Goal: Task Accomplishment & Management: Use online tool/utility

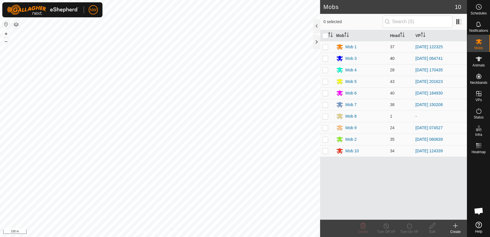
click at [323, 57] on p-checkbox at bounding box center [325, 58] width 6 height 5
checkbox input "true"
click at [386, 226] on line at bounding box center [386, 225] width 5 height 5
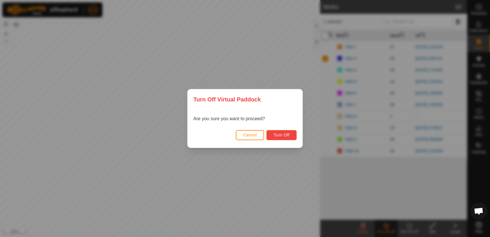
click at [275, 134] on span "Turn Off" at bounding box center [282, 134] width 16 height 5
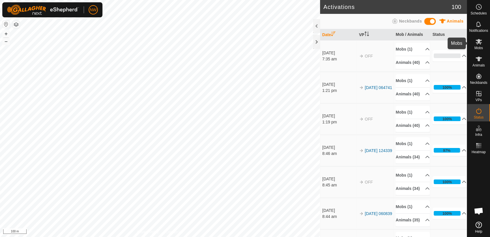
click at [478, 45] on es-mob-svg-icon at bounding box center [479, 41] width 10 height 9
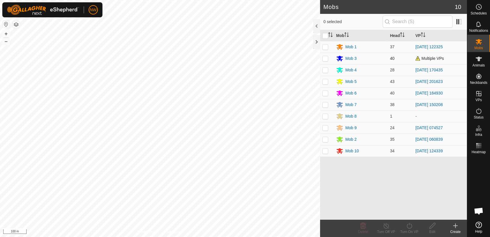
click at [325, 59] on p-checkbox at bounding box center [325, 58] width 6 height 5
checkbox input "true"
click at [408, 226] on icon at bounding box center [409, 225] width 7 height 7
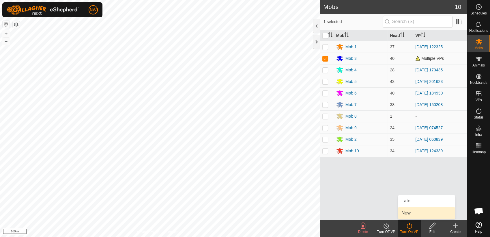
click at [407, 212] on link "Now" at bounding box center [426, 213] width 57 height 12
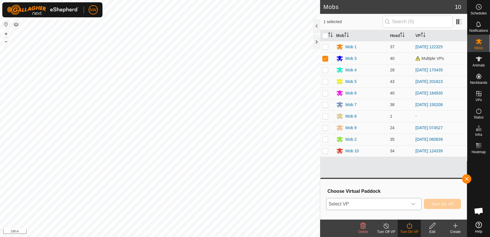
click at [416, 203] on icon "dropdown trigger" at bounding box center [413, 203] width 5 height 5
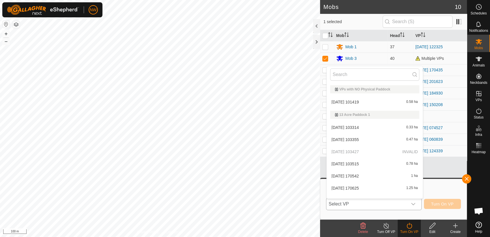
scroll to position [7, 0]
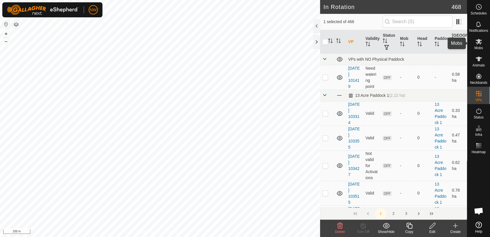
click at [480, 44] on icon at bounding box center [478, 41] width 7 height 7
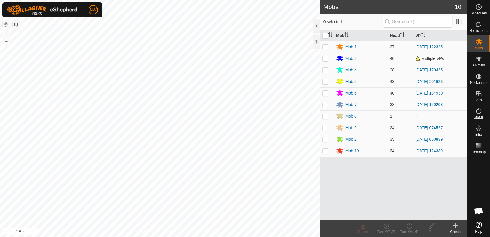
click at [325, 152] on p-checkbox at bounding box center [325, 150] width 6 height 5
checkbox input "true"
click at [410, 226] on icon at bounding box center [409, 225] width 7 height 7
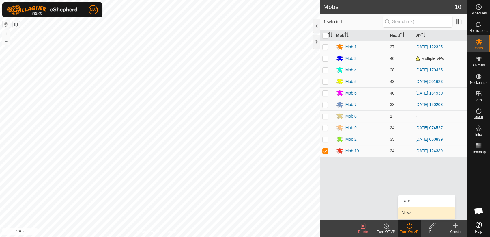
click at [412, 212] on link "Now" at bounding box center [426, 213] width 57 height 12
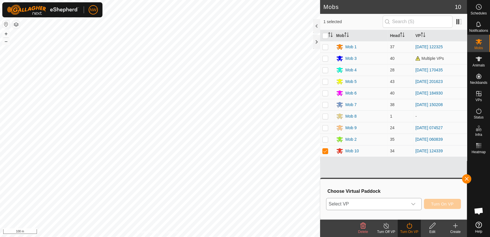
click at [416, 202] on icon "dropdown trigger" at bounding box center [413, 203] width 5 height 5
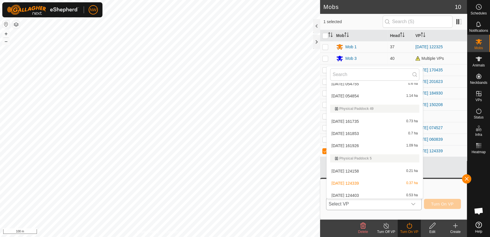
scroll to position [3999, 0]
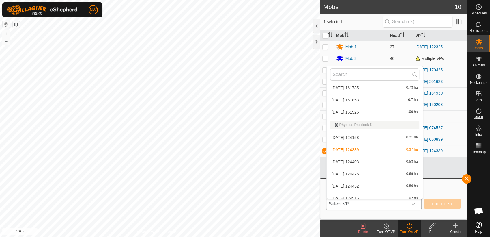
click at [342, 170] on li "[DATE] 124426 0.69 ha" at bounding box center [375, 174] width 96 height 12
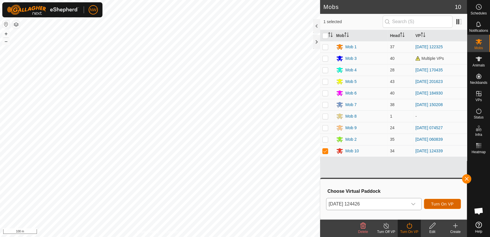
click at [441, 203] on span "Turn On VP" at bounding box center [442, 203] width 23 height 5
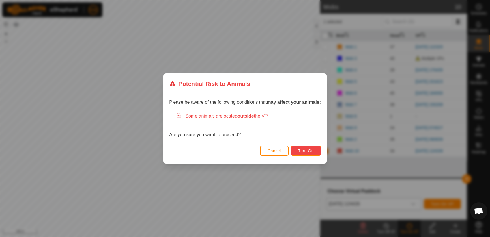
click at [300, 147] on button "Turn On" at bounding box center [306, 150] width 30 height 10
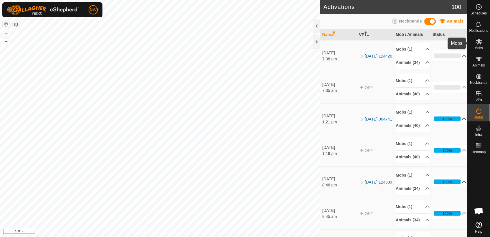
click at [479, 39] on icon at bounding box center [479, 41] width 6 height 5
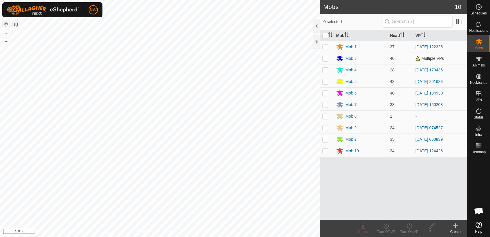
click at [326, 140] on p-checkbox at bounding box center [325, 139] width 6 height 5
checkbox input "true"
click at [408, 227] on icon at bounding box center [409, 225] width 7 height 7
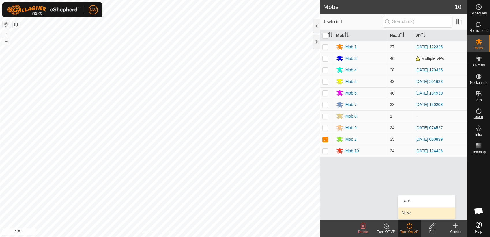
click at [407, 213] on link "Now" at bounding box center [426, 213] width 57 height 12
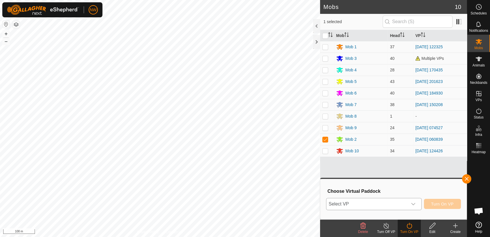
click at [413, 202] on icon "dropdown trigger" at bounding box center [413, 203] width 5 height 5
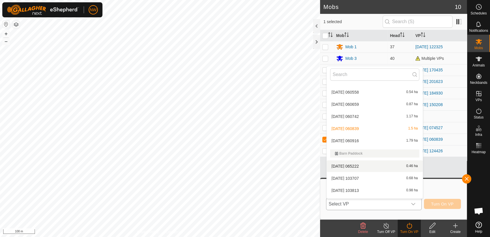
scroll to position [367, 0]
click at [357, 150] on li "[DATE] 060916 1.79 ha" at bounding box center [375, 152] width 96 height 12
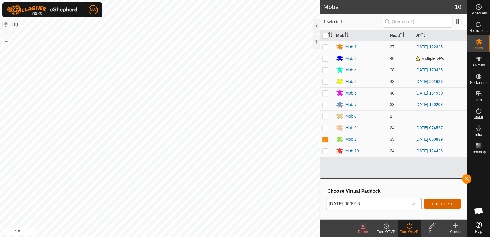
click at [446, 203] on span "Turn On VP" at bounding box center [442, 203] width 23 height 5
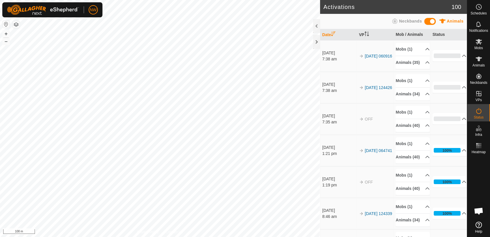
click at [477, 208] on span "Open chat" at bounding box center [479, 211] width 10 height 8
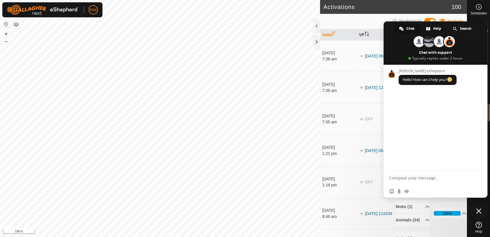
click at [372, 103] on td "[DATE] 124426" at bounding box center [375, 87] width 37 height 31
click at [397, 8] on h2 "Activations" at bounding box center [388, 6] width 128 height 7
click at [479, 209] on span "Close chat" at bounding box center [478, 210] width 5 height 5
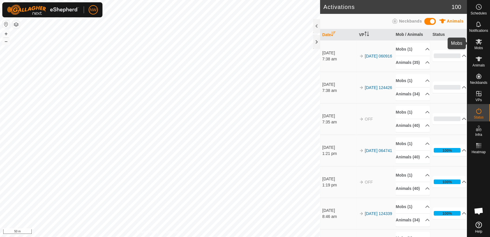
click at [477, 42] on icon at bounding box center [478, 41] width 7 height 7
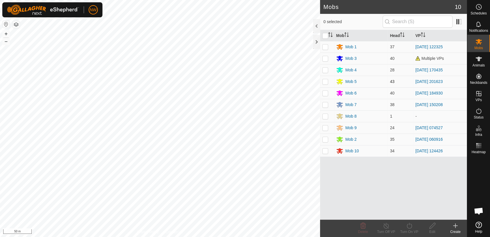
click at [325, 82] on p-checkbox at bounding box center [325, 81] width 6 height 5
checkbox input "true"
click at [409, 225] on icon at bounding box center [409, 225] width 7 height 7
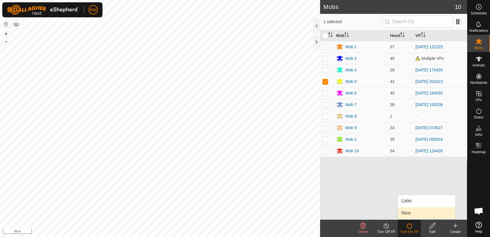
click at [407, 212] on link "Now" at bounding box center [426, 213] width 57 height 12
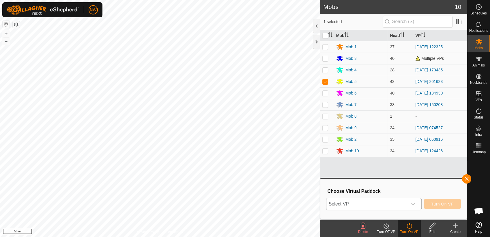
click at [415, 203] on icon "dropdown trigger" at bounding box center [413, 204] width 4 height 2
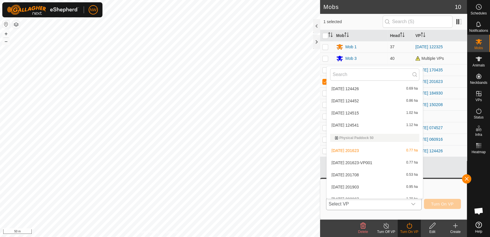
scroll to position [4067, 0]
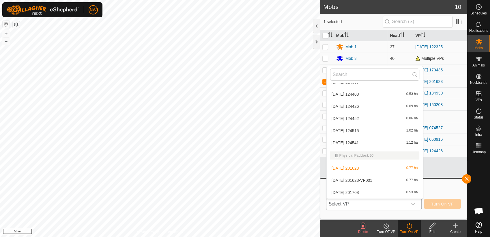
click at [365, 177] on li "[DATE] 201623-VP001 0.77 ha" at bounding box center [375, 180] width 96 height 12
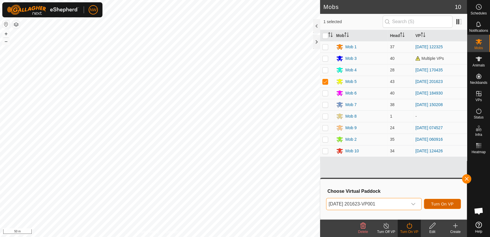
click at [441, 205] on span "Turn On VP" at bounding box center [442, 203] width 23 height 5
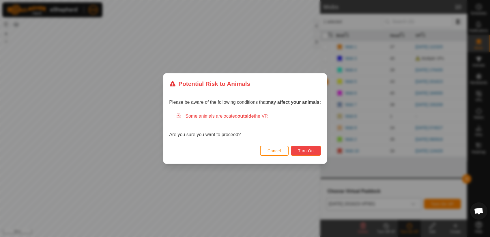
click at [307, 150] on span "Turn On" at bounding box center [306, 150] width 16 height 5
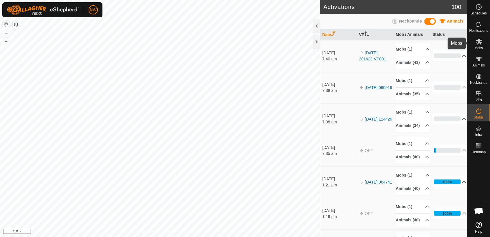
click at [481, 43] on icon at bounding box center [478, 41] width 7 height 7
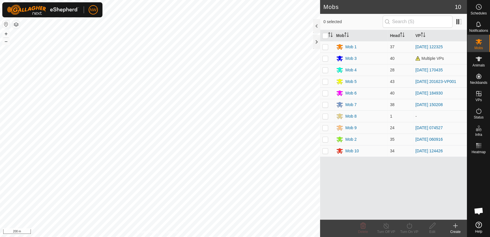
click at [325, 94] on p-checkbox at bounding box center [325, 93] width 6 height 5
checkbox input "true"
click at [408, 226] on icon at bounding box center [409, 225] width 7 height 7
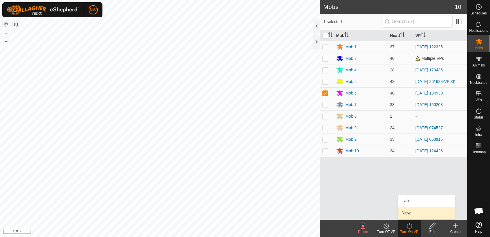
click at [407, 213] on link "Now" at bounding box center [426, 213] width 57 height 12
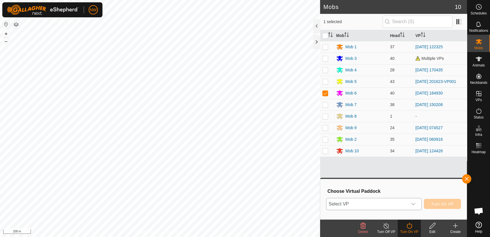
click at [415, 204] on icon "dropdown trigger" at bounding box center [413, 203] width 5 height 5
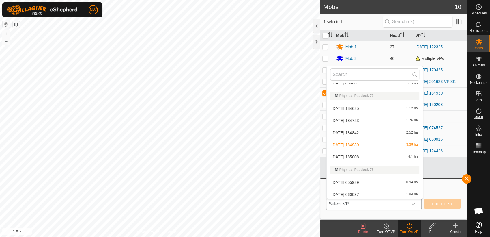
scroll to position [5987, 0]
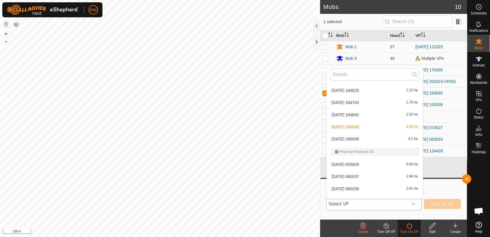
click at [355, 137] on li "[DATE] 185008 4.1 ha" at bounding box center [375, 139] width 96 height 12
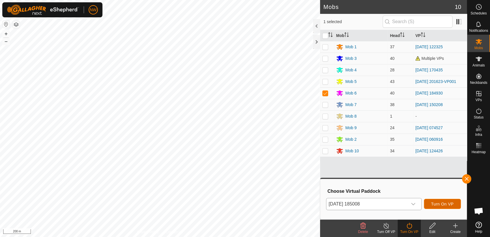
click at [433, 202] on span "Turn On VP" at bounding box center [442, 203] width 23 height 5
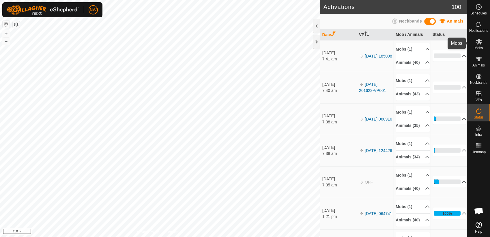
click at [478, 40] on icon at bounding box center [479, 41] width 6 height 5
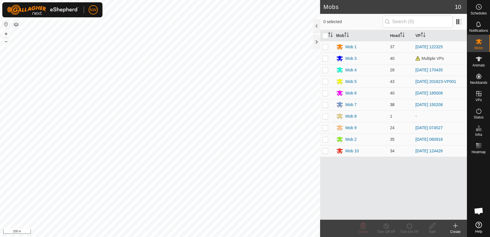
drag, startPoint x: 325, startPoint y: 103, endPoint x: 326, endPoint y: 106, distance: 3.3
click at [325, 104] on p-checkbox at bounding box center [325, 104] width 6 height 5
checkbox input "true"
click at [409, 225] on icon at bounding box center [409, 225] width 7 height 7
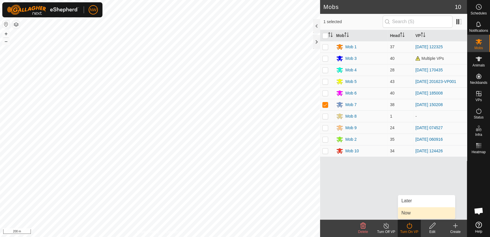
click at [409, 213] on link "Now" at bounding box center [426, 213] width 57 height 12
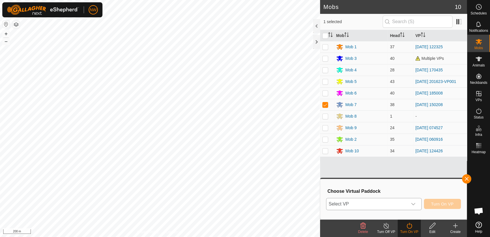
click at [416, 202] on icon "dropdown trigger" at bounding box center [413, 203] width 5 height 5
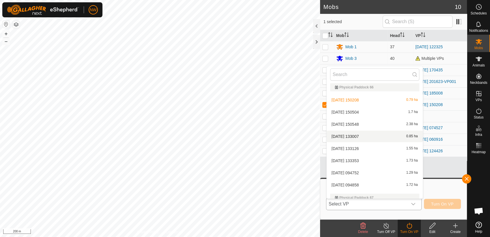
scroll to position [5218, 0]
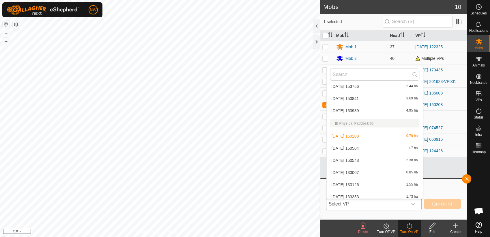
click at [353, 145] on li "[DATE] 150504 1.7 ha" at bounding box center [375, 148] width 96 height 12
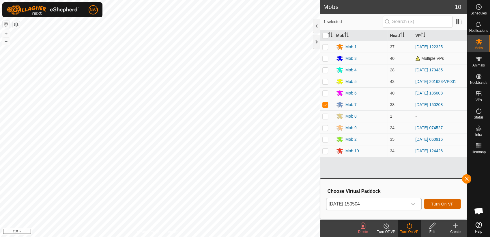
click at [448, 203] on span "Turn On VP" at bounding box center [442, 203] width 23 height 5
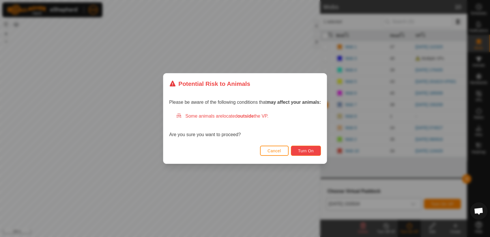
click at [302, 150] on span "Turn On" at bounding box center [306, 150] width 16 height 5
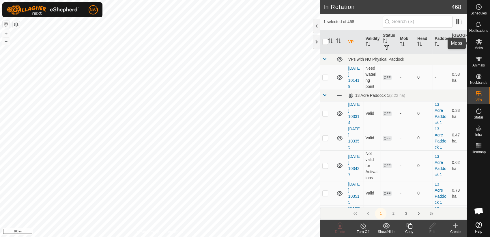
click at [480, 44] on icon at bounding box center [478, 41] width 7 height 7
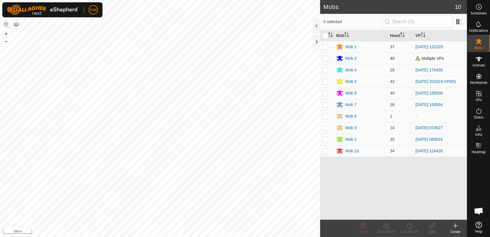
drag, startPoint x: 324, startPoint y: 58, endPoint x: 327, endPoint y: 62, distance: 5.3
click at [325, 59] on p-checkbox at bounding box center [325, 58] width 6 height 5
checkbox input "true"
click at [410, 225] on icon at bounding box center [409, 225] width 7 height 7
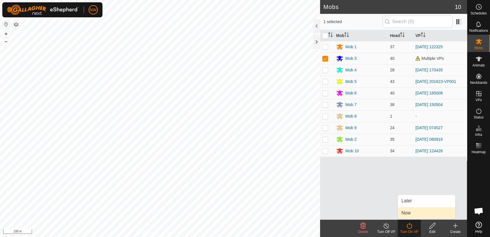
click at [408, 213] on link "Now" at bounding box center [426, 213] width 57 height 12
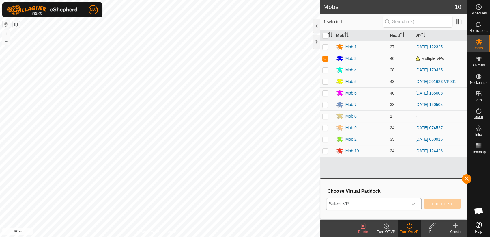
click at [416, 204] on icon "dropdown trigger" at bounding box center [413, 203] width 5 height 5
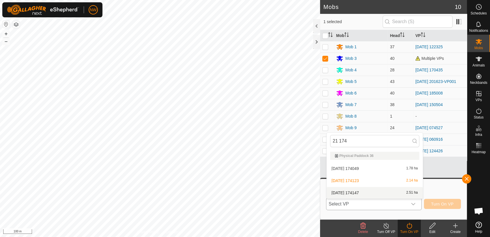
type input "21 174"
click at [358, 189] on li "[DATE] 174147 2.51 ha" at bounding box center [375, 193] width 96 height 12
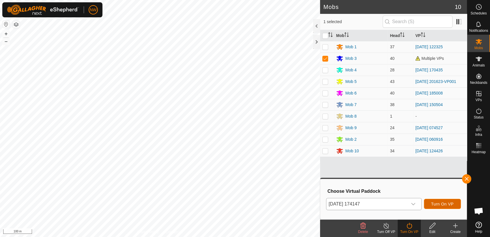
click at [440, 202] on span "Turn On VP" at bounding box center [442, 203] width 23 height 5
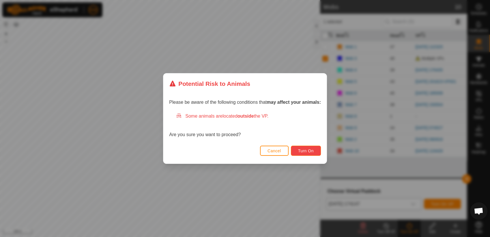
click at [309, 152] on span "Turn On" at bounding box center [306, 150] width 16 height 5
